Goal: Transaction & Acquisition: Purchase product/service

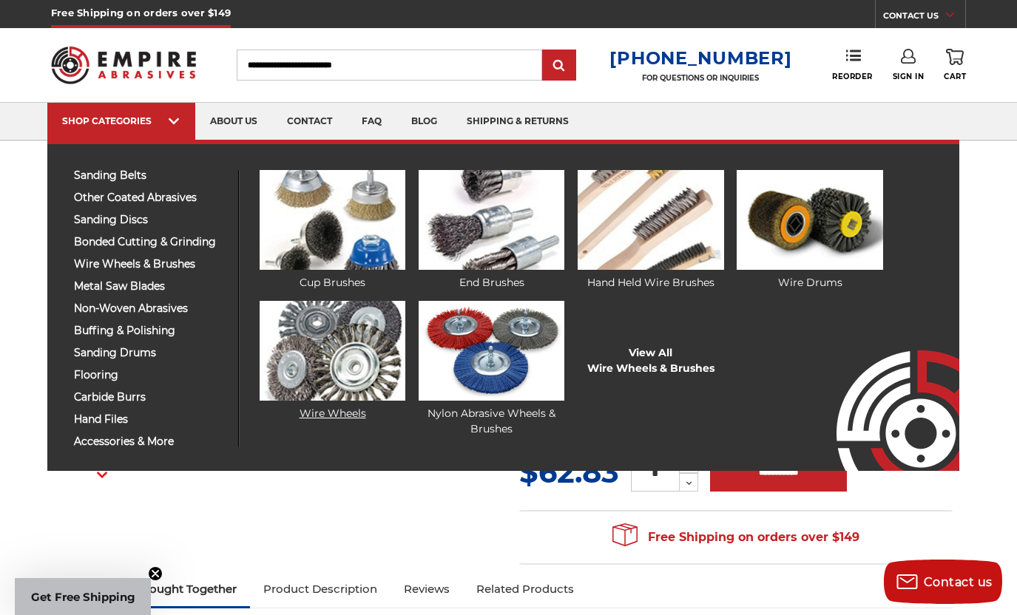
scroll to position [1, 0]
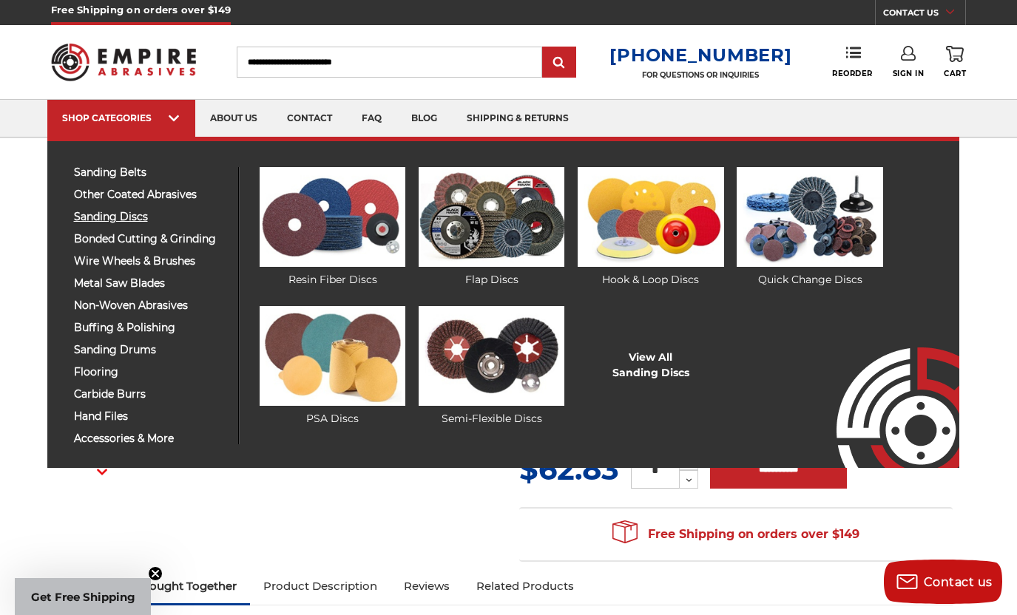
click at [131, 220] on span "sanding discs" at bounding box center [150, 216] width 153 height 11
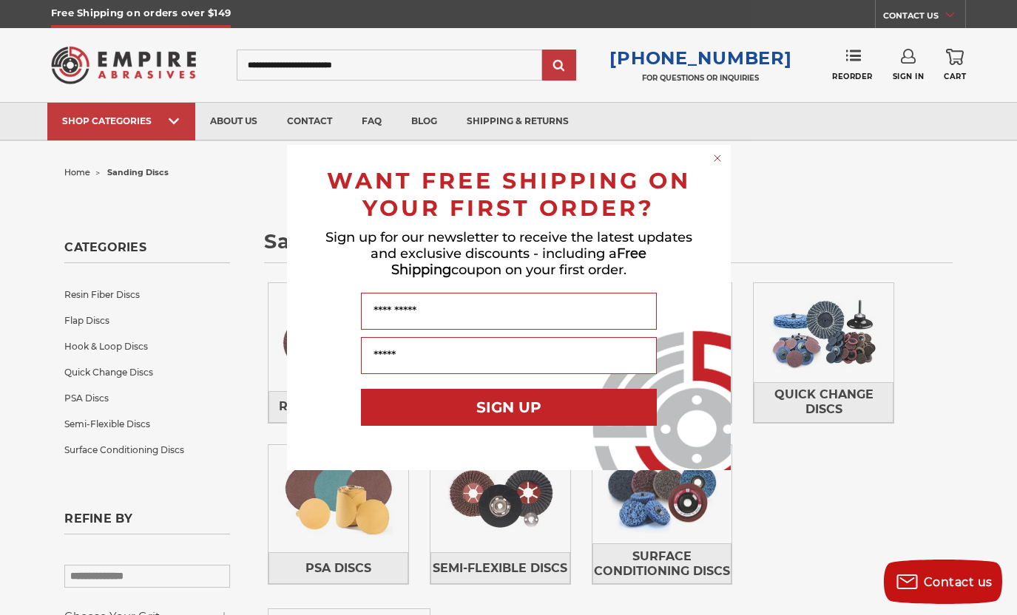
click at [717, 157] on icon "Close dialog" at bounding box center [717, 158] width 6 height 6
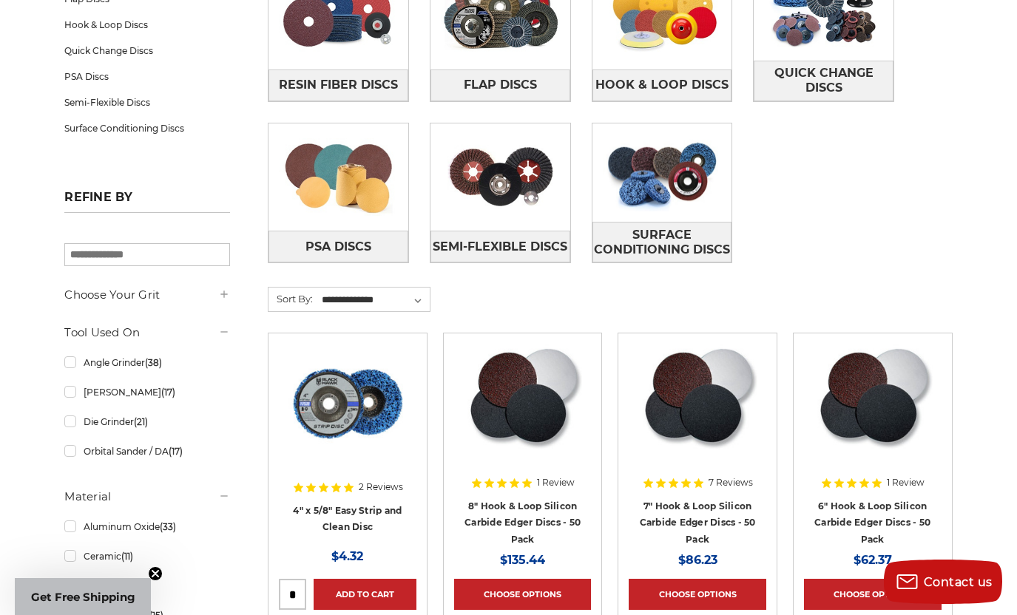
scroll to position [323, 0]
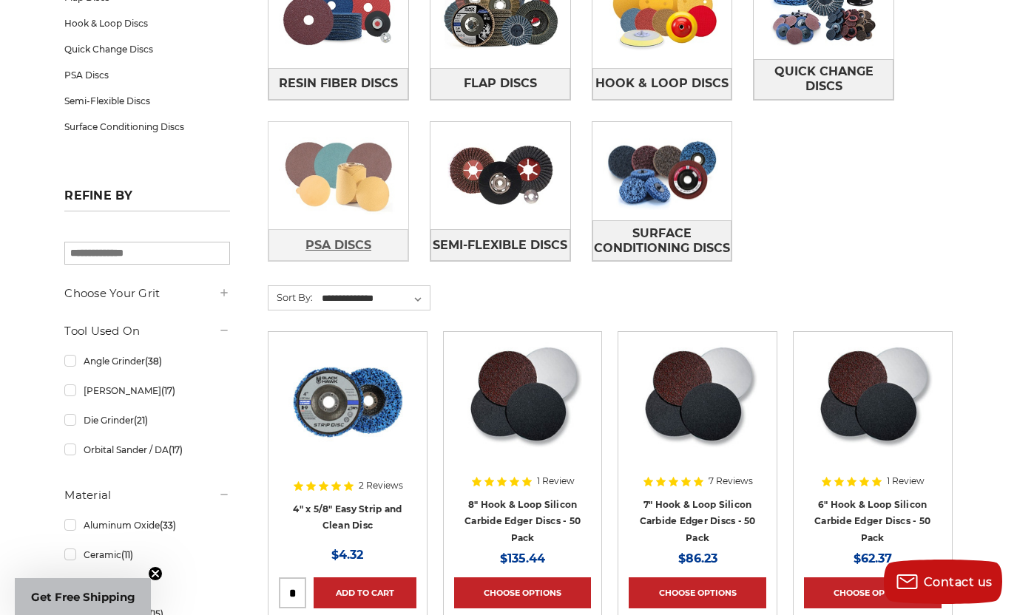
click at [316, 241] on span "PSA Discs" at bounding box center [338, 245] width 66 height 25
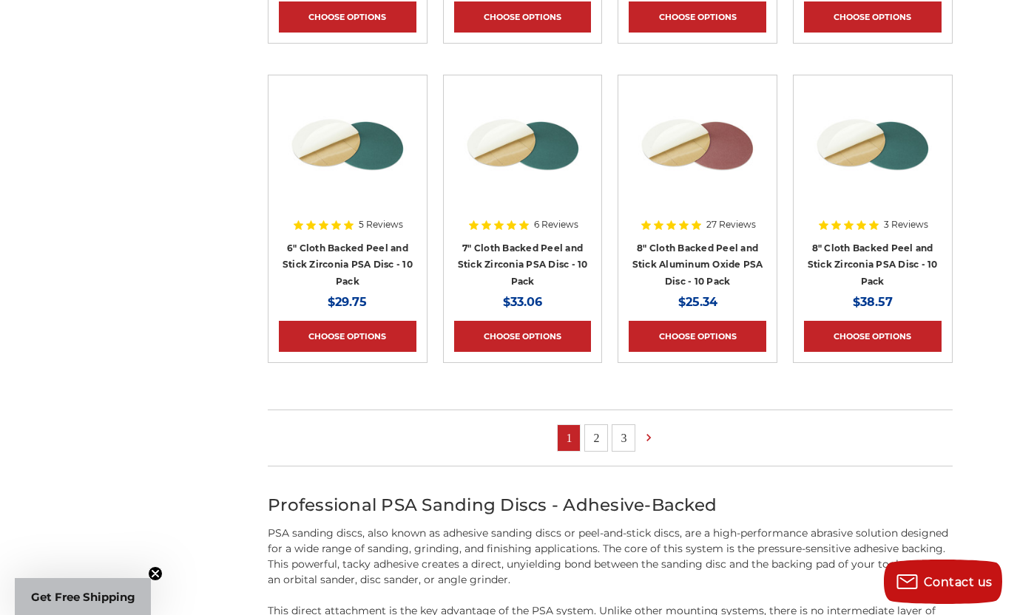
scroll to position [893, 0]
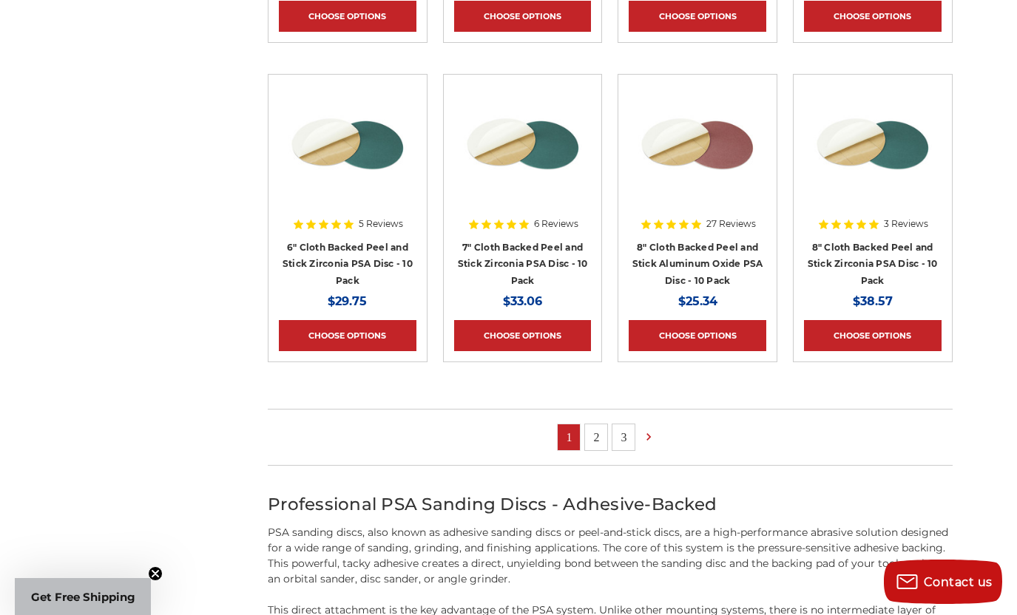
click at [590, 436] on link "2" at bounding box center [596, 437] width 22 height 26
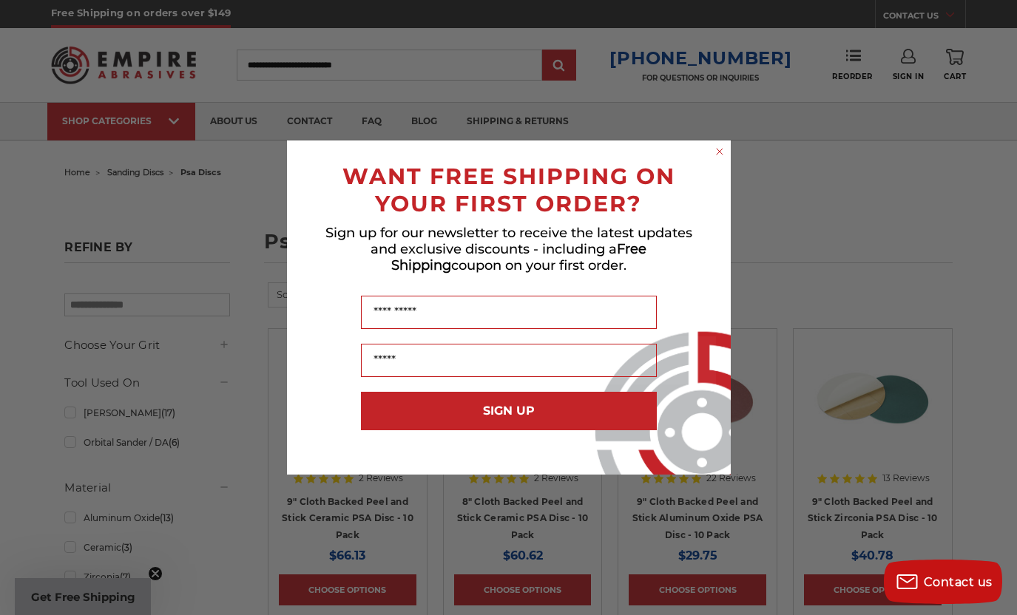
click at [719, 152] on icon "Close dialog" at bounding box center [720, 152] width 6 height 6
